Goal: Task Accomplishment & Management: Use online tool/utility

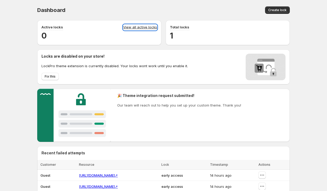
click at [145, 27] on link "View all active locks" at bounding box center [140, 27] width 34 height 6
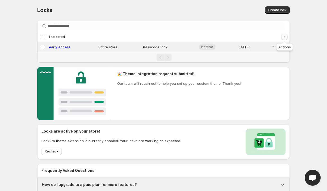
click at [285, 36] on icon "Actions" at bounding box center [284, 36] width 5 height 5
click at [273, 46] on span "Enable locks" at bounding box center [273, 48] width 21 height 4
click at [64, 48] on span "early access" at bounding box center [60, 47] width 22 height 4
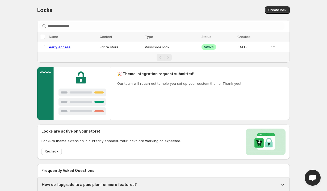
select select "******"
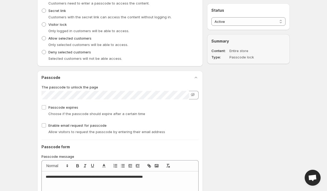
scroll to position [215, 0]
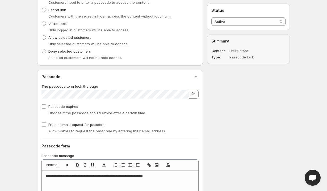
click at [195, 96] on icon "button" at bounding box center [192, 93] width 5 height 5
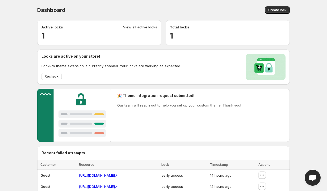
click at [145, 24] on div "Active locks View all active locks 1" at bounding box center [99, 32] width 124 height 25
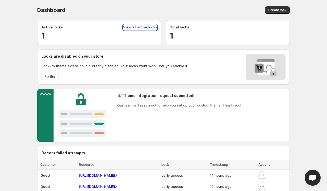
click at [143, 28] on link "View all active locks" at bounding box center [140, 27] width 34 height 6
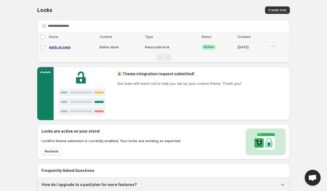
click at [57, 48] on span "early access" at bounding box center [60, 47] width 22 height 4
select select "******"
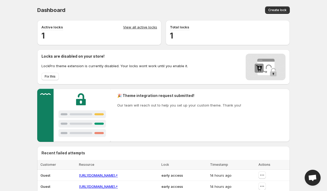
click at [158, 24] on div "Active locks View all active locks 1" at bounding box center [99, 32] width 124 height 25
click at [150, 26] on link "View all active locks" at bounding box center [140, 27] width 34 height 6
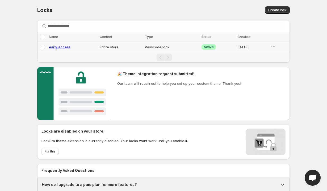
click at [73, 46] on div "early access" at bounding box center [73, 46] width 48 height 5
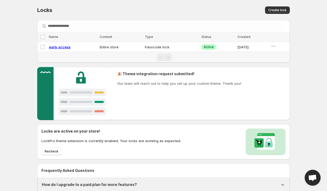
click at [66, 52] on td "early access" at bounding box center [72, 47] width 51 height 10
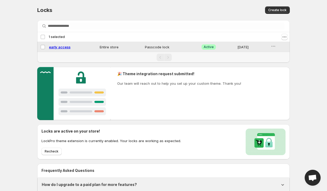
click at [65, 47] on span "early access" at bounding box center [60, 47] width 22 height 4
select select "******"
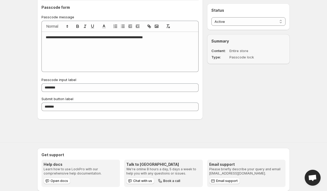
scroll to position [363, 0]
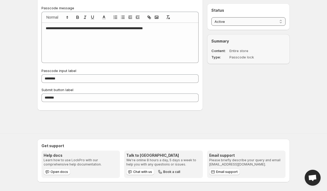
click at [237, 24] on select "**********" at bounding box center [249, 21] width 74 height 9
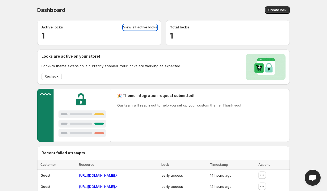
click at [147, 26] on link "View all active locks" at bounding box center [140, 27] width 34 height 6
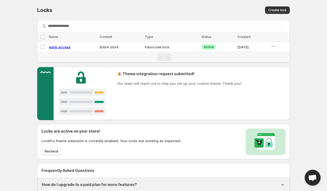
scroll to position [10, 0]
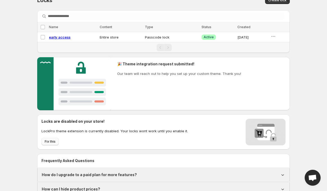
click at [54, 141] on span "Fix this" at bounding box center [50, 142] width 11 height 4
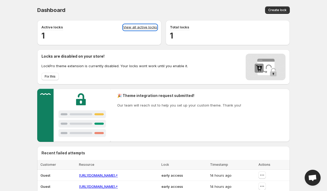
click at [129, 27] on link "View all active locks" at bounding box center [140, 27] width 34 height 6
